Goal: Information Seeking & Learning: Find specific fact

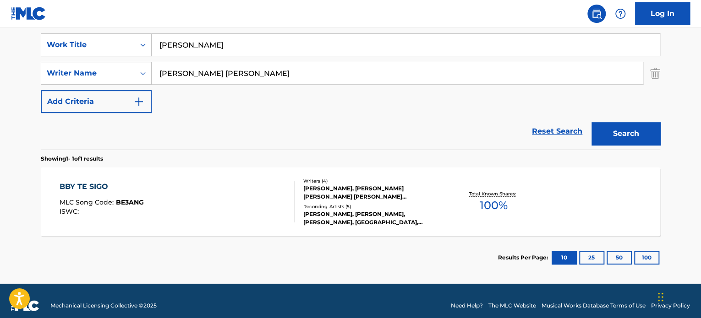
click at [257, 47] on input "[PERSON_NAME]" at bounding box center [406, 45] width 508 height 22
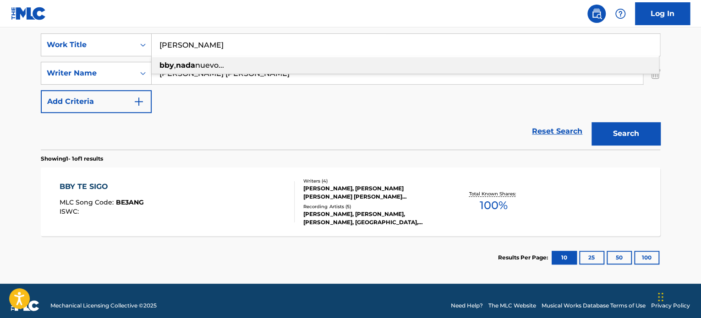
click at [257, 47] on input "[PERSON_NAME]" at bounding box center [406, 45] width 508 height 22
click at [257, 45] on input "[PERSON_NAME]" at bounding box center [406, 45] width 508 height 22
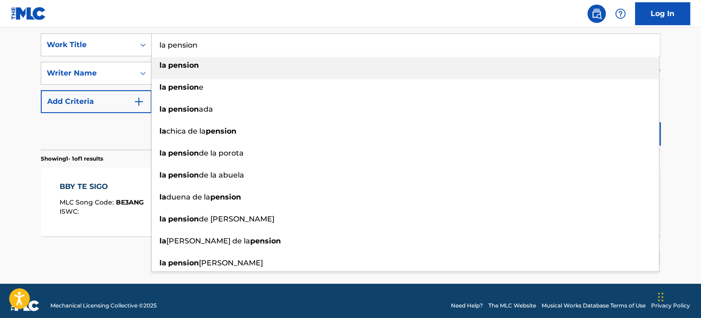
click at [203, 29] on div "SearchWithCriteriaa83ea605-1067-4300-bb50-17999a7904fd Work Title la pension la…" at bounding box center [350, 86] width 619 height 125
type input "la pension"
click at [205, 18] on nav "Log In" at bounding box center [350, 13] width 701 height 27
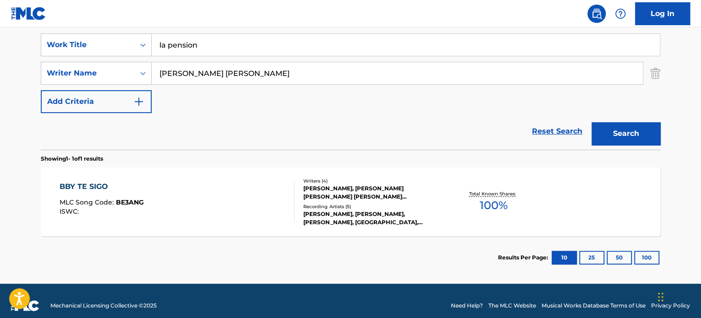
click at [239, 68] on input "[PERSON_NAME] [PERSON_NAME]" at bounding box center [397, 73] width 491 height 22
click at [239, 67] on input "[PERSON_NAME] [PERSON_NAME]" at bounding box center [397, 73] width 491 height 22
click at [238, 67] on input "[PERSON_NAME] [PERSON_NAME]" at bounding box center [397, 73] width 491 height 22
click at [591, 122] on button "Search" at bounding box center [625, 133] width 69 height 23
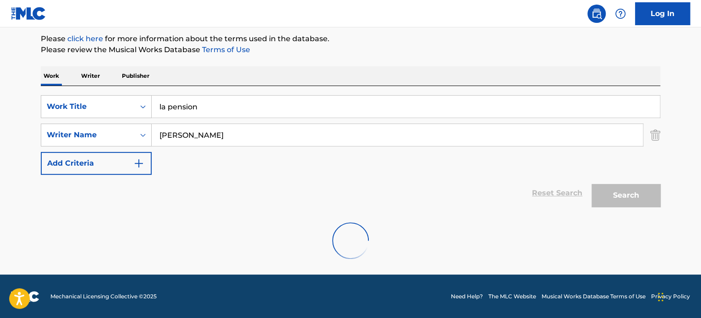
scroll to position [79, 0]
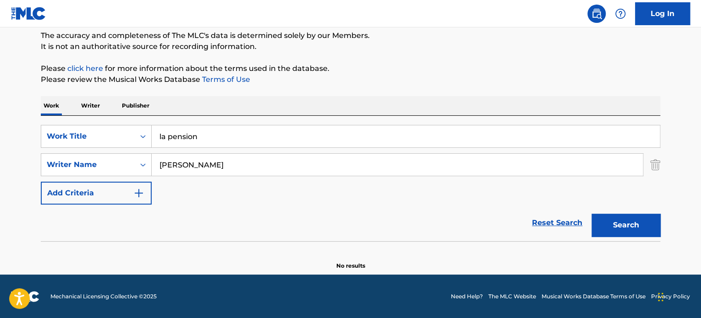
drag, startPoint x: 253, startPoint y: 163, endPoint x: -15, endPoint y: 166, distance: 268.0
click at [0, 166] on html "Accessibility Screen-Reader Guide, Feedback, and Issue Reporting | New window L…" at bounding box center [350, 80] width 701 height 318
type input "[PERSON_NAME]"
click at [591, 214] on button "Search" at bounding box center [625, 225] width 69 height 23
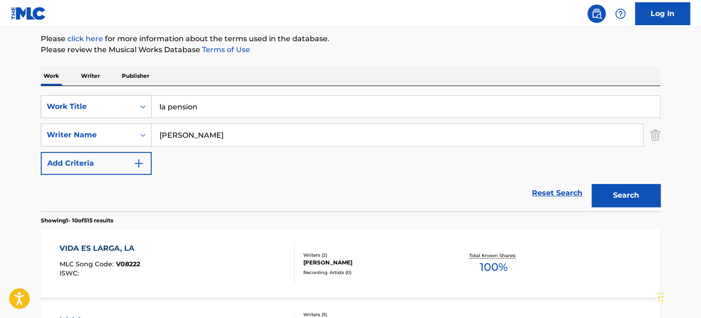
scroll to position [170, 0]
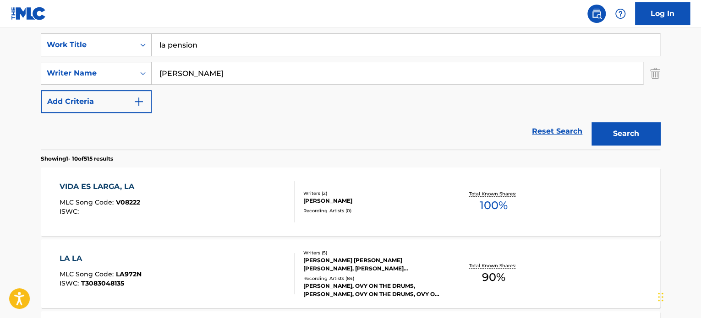
click at [213, 38] on input "la pension" at bounding box center [406, 45] width 508 height 22
click at [212, 38] on input "la pension" at bounding box center [406, 45] width 508 height 22
paste input "Gafas Carrera"
type input "Gafas Carrera"
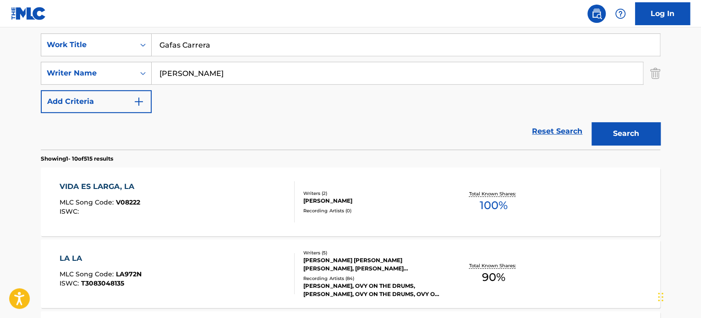
click at [213, 74] on input "[PERSON_NAME]" at bounding box center [397, 73] width 491 height 22
click at [213, 73] on input "[PERSON_NAME]" at bounding box center [397, 73] width 491 height 22
type input "[PERSON_NAME]"
click at [591, 122] on button "Search" at bounding box center [625, 133] width 69 height 23
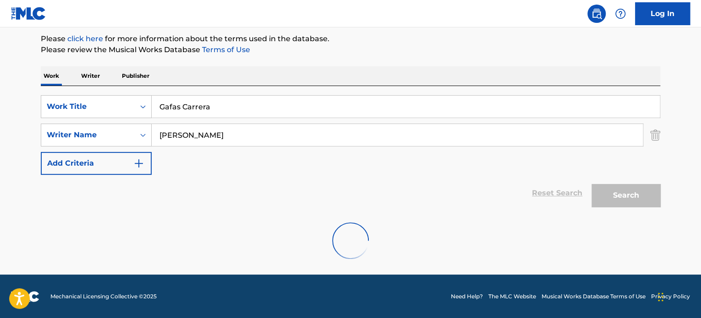
scroll to position [79, 0]
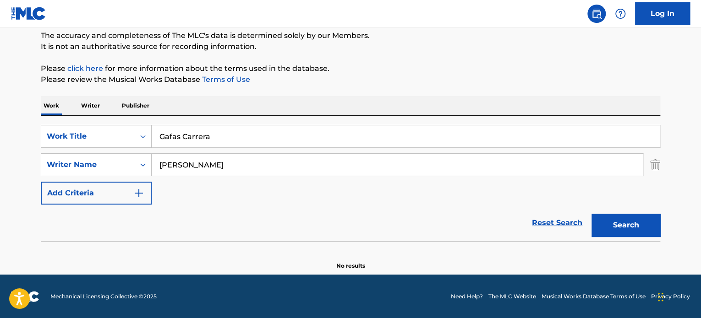
click at [216, 136] on input "Gafas Carrera" at bounding box center [406, 136] width 508 height 22
paste input "Risotto"
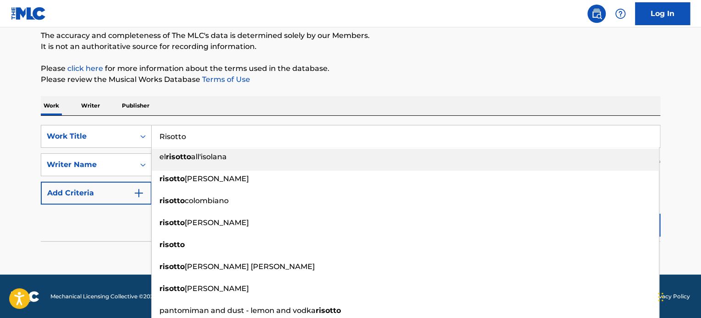
click at [218, 166] on li "el risotto all'isolana" at bounding box center [405, 160] width 507 height 22
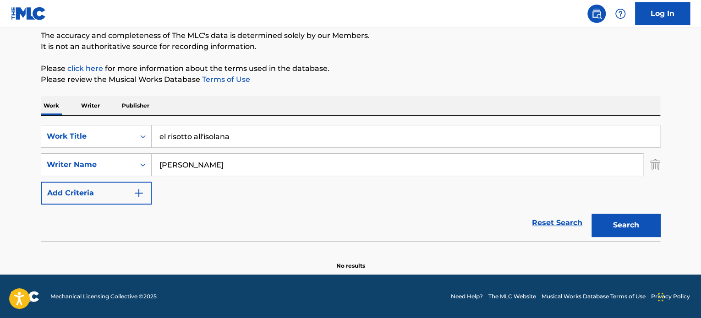
click at [213, 133] on input "el risotto all'isolana" at bounding box center [406, 136] width 508 height 22
paste input "Risotto"
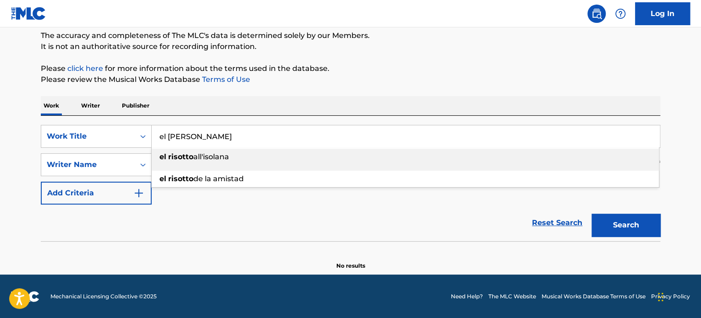
click at [218, 135] on input "el [PERSON_NAME]" at bounding box center [406, 136] width 508 height 22
paste input "Search Form"
type input "Risotto"
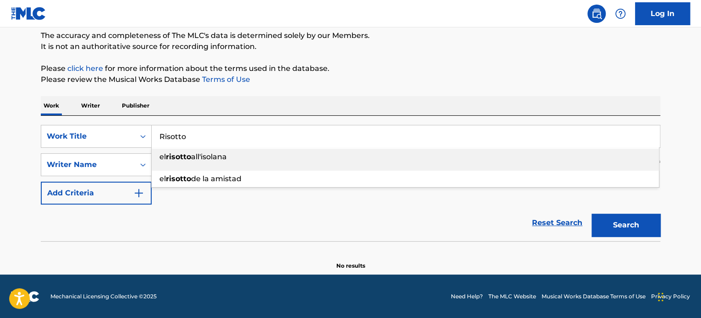
click at [249, 110] on div "Work Writer Publisher" at bounding box center [350, 105] width 619 height 19
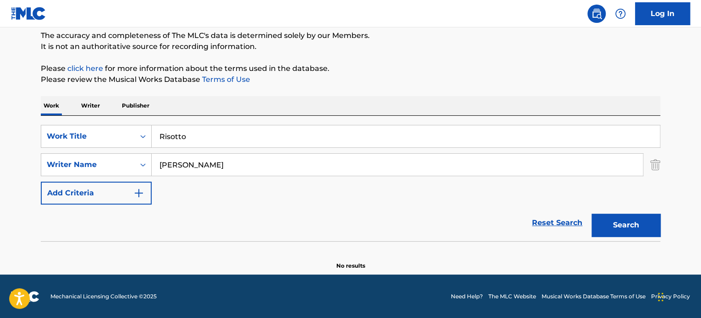
drag, startPoint x: 139, startPoint y: 170, endPoint x: 48, endPoint y: 176, distance: 90.9
click at [48, 176] on div "SearchWithCriteriaa83ea605-1067-4300-bb50-17999a7904fd Work Title Risotto Searc…" at bounding box center [350, 165] width 619 height 80
type input "Maury"
click at [591, 214] on button "Search" at bounding box center [625, 225] width 69 height 23
